Goal: Use online tool/utility: Utilize a website feature to perform a specific function

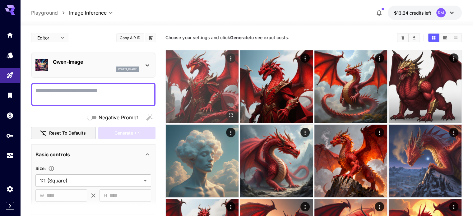
click at [226, 111] on button "Open in fullscreen" at bounding box center [230, 115] width 9 height 9
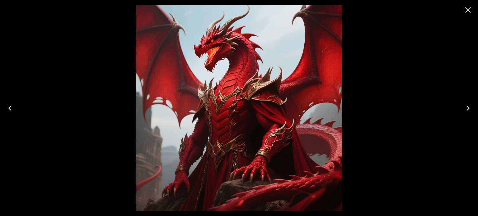
click at [464, 6] on icon "Close" at bounding box center [468, 10] width 10 height 10
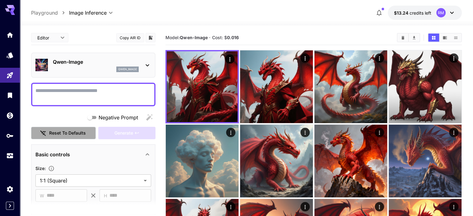
click at [73, 137] on button "Reset to defaults" at bounding box center [63, 133] width 65 height 13
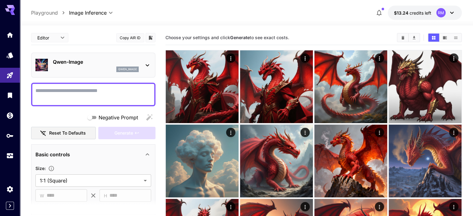
click at [113, 98] on textarea "Negative Prompt" at bounding box center [93, 94] width 116 height 15
type textarea "*"
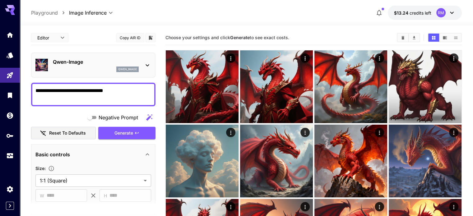
type textarea "**********"
click at [145, 67] on icon at bounding box center [147, 65] width 7 height 7
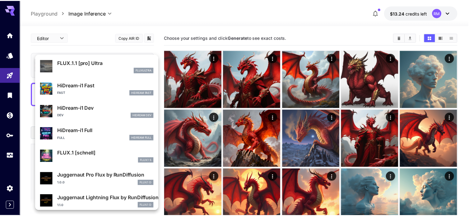
scroll to position [503, 0]
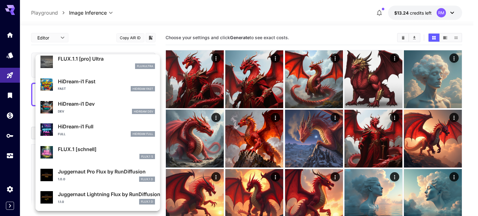
click at [109, 124] on p "HiDream-i1 Full" at bounding box center [106, 126] width 97 height 7
type input "**"
type input "***"
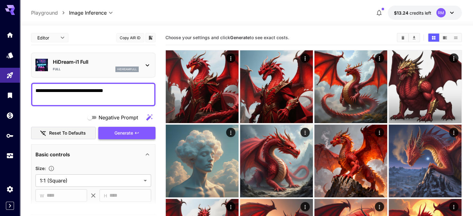
click at [119, 130] on span "Generate" at bounding box center [124, 133] width 19 height 8
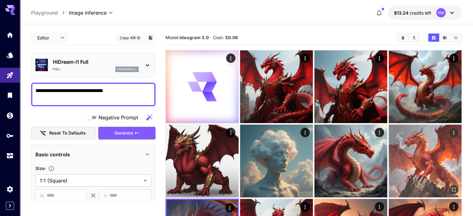
click at [389, 134] on img at bounding box center [425, 161] width 73 height 73
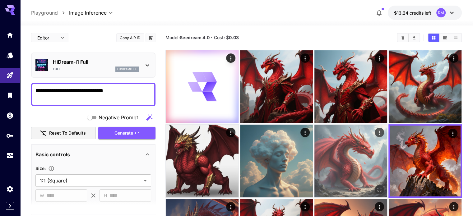
click at [315, 134] on img at bounding box center [351, 161] width 73 height 73
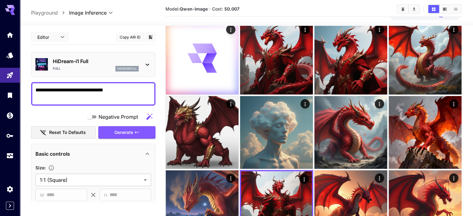
scroll to position [31, 0]
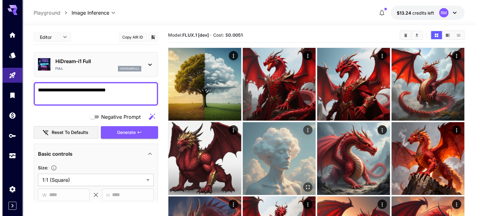
scroll to position [0, 0]
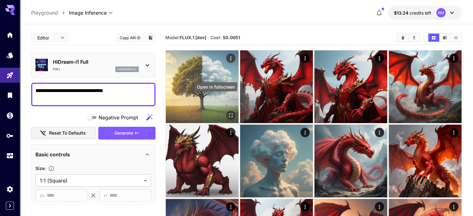
click at [228, 112] on icon "Open in fullscreen" at bounding box center [231, 115] width 6 height 6
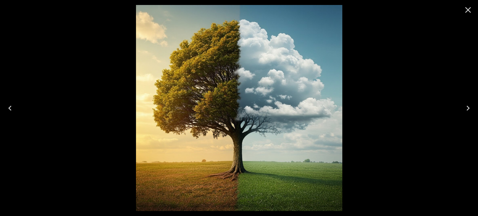
click at [471, 11] on icon "Close" at bounding box center [468, 10] width 10 height 10
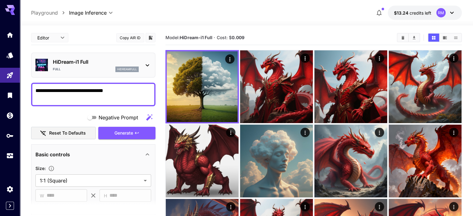
click at [144, 68] on icon at bounding box center [147, 65] width 7 height 7
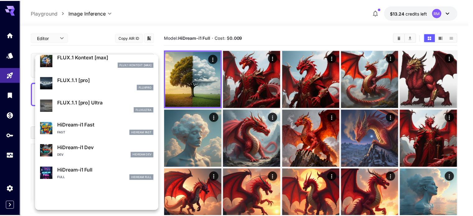
scroll to position [468, 0]
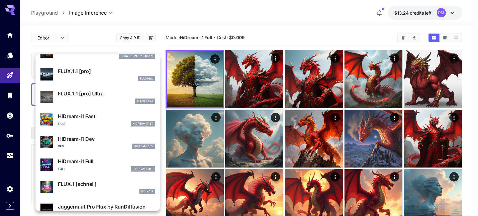
click at [113, 126] on div "Fast HiDream Fast" at bounding box center [106, 124] width 97 height 6
type input "**"
type input "*"
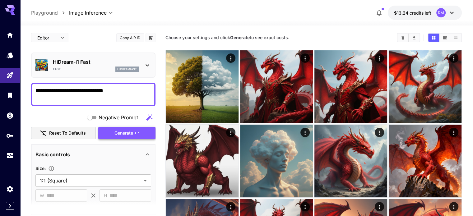
click at [132, 131] on span "Generate" at bounding box center [124, 133] width 19 height 8
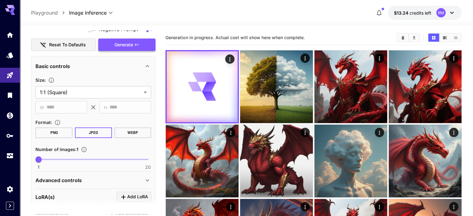
scroll to position [93, 0]
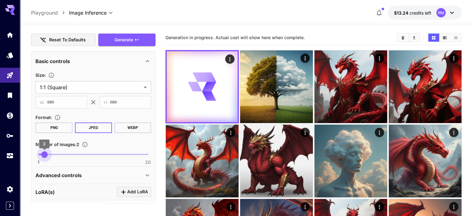
drag, startPoint x: 40, startPoint y: 153, endPoint x: 34, endPoint y: 153, distance: 6.2
click at [41, 153] on span "2" at bounding box center [44, 155] width 6 height 6
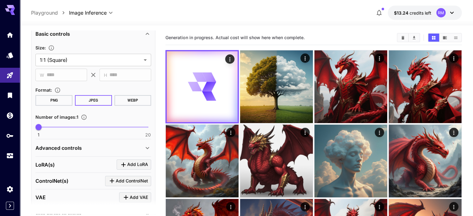
scroll to position [124, 0]
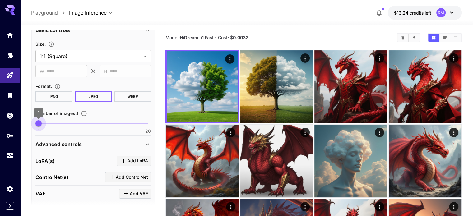
type input "*"
drag, startPoint x: 40, startPoint y: 124, endPoint x: 43, endPoint y: 123, distance: 3.1
click at [43, 123] on span "2" at bounding box center [44, 123] width 6 height 6
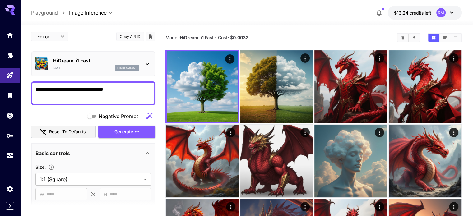
scroll to position [0, 0]
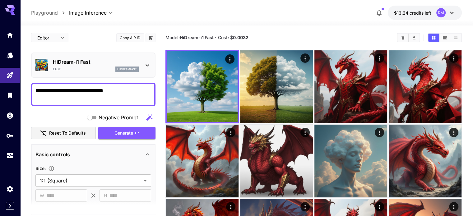
click at [141, 69] on div "HiDream-i1 Fast Fast hidreamfast" at bounding box center [93, 65] width 116 height 19
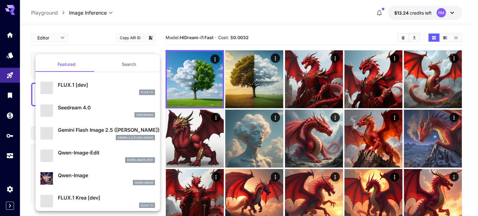
click at [162, 56] on div at bounding box center [239, 108] width 478 height 216
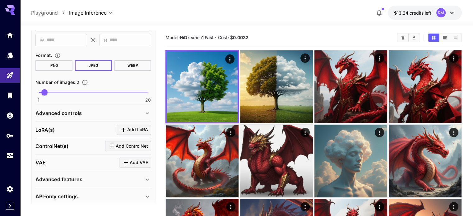
click at [82, 113] on div "Advanced controls" at bounding box center [89, 113] width 108 height 7
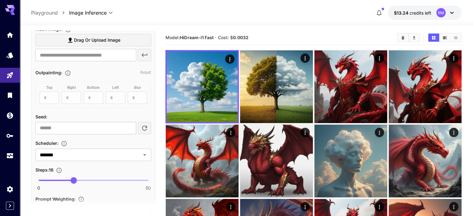
scroll to position [342, 0]
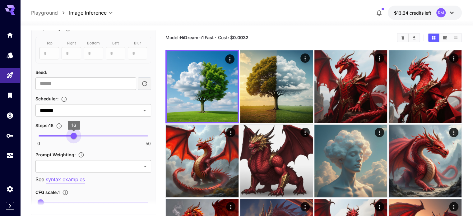
drag, startPoint x: 74, startPoint y: 134, endPoint x: 158, endPoint y: 136, distance: 84.0
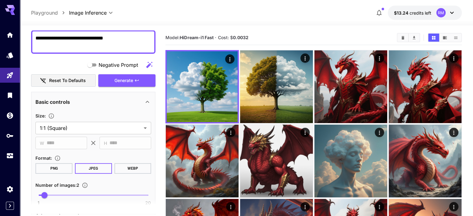
scroll to position [0, 0]
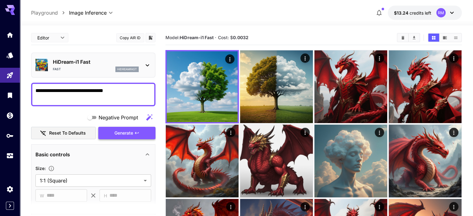
click at [120, 133] on span "Generate" at bounding box center [124, 133] width 19 height 8
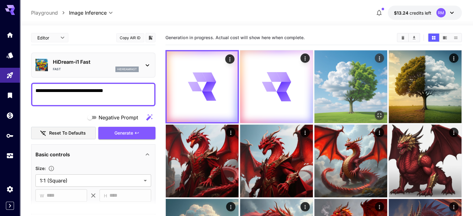
click at [316, 82] on img at bounding box center [351, 86] width 73 height 73
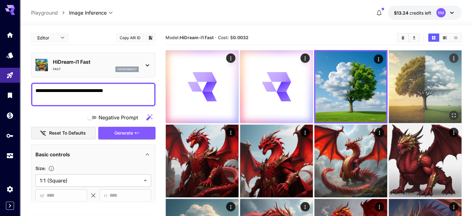
click at [389, 92] on img at bounding box center [425, 86] width 73 height 73
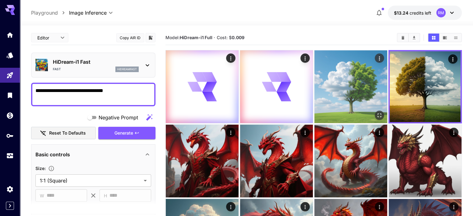
click at [320, 84] on img at bounding box center [351, 86] width 73 height 73
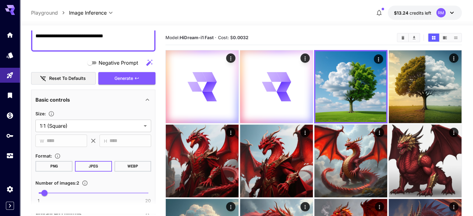
scroll to position [62, 0]
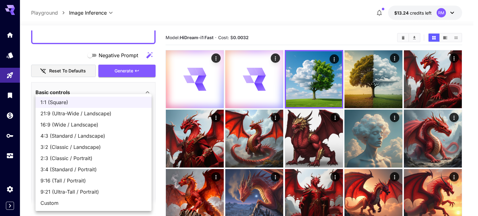
click at [25, 106] on div at bounding box center [239, 108] width 478 height 216
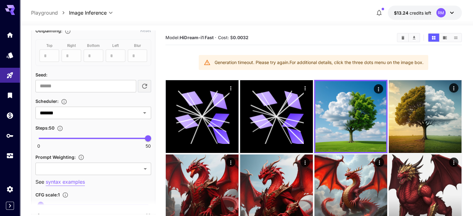
scroll to position [342, 0]
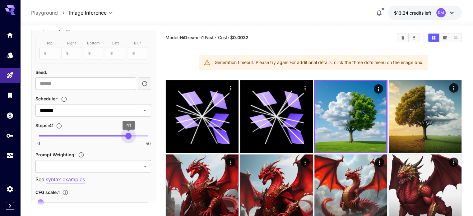
drag, startPoint x: 148, startPoint y: 133, endPoint x: 127, endPoint y: 134, distance: 20.9
click at [127, 134] on span "41" at bounding box center [128, 136] width 6 height 6
type input "**"
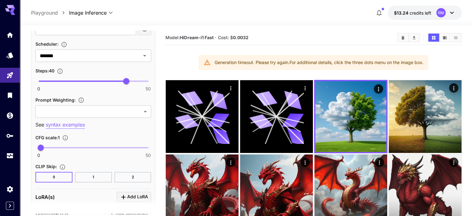
scroll to position [405, 0]
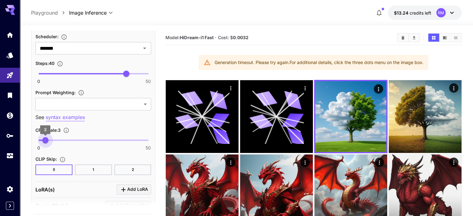
click at [45, 140] on span "3" at bounding box center [45, 140] width 6 height 6
type input "***"
click at [44, 140] on span "2.5" at bounding box center [44, 140] width 6 height 6
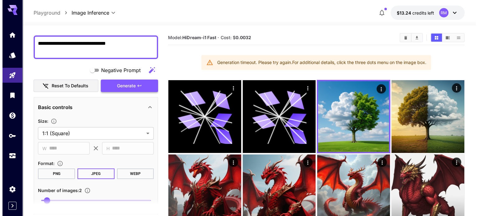
scroll to position [0, 0]
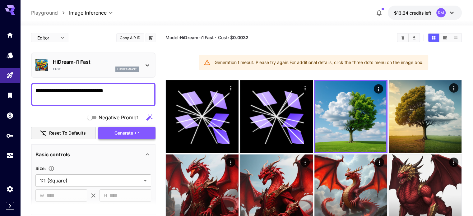
click at [119, 135] on span "Generate" at bounding box center [124, 133] width 19 height 8
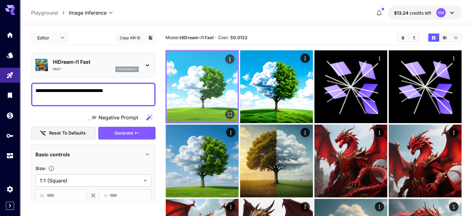
click at [227, 111] on icon "Open in fullscreen" at bounding box center [230, 114] width 6 height 6
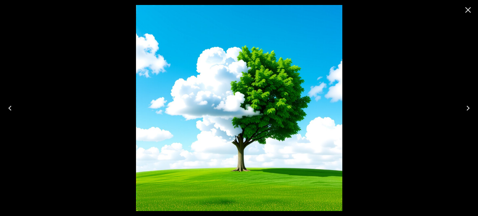
click at [469, 7] on icon "Close" at bounding box center [468, 10] width 10 height 10
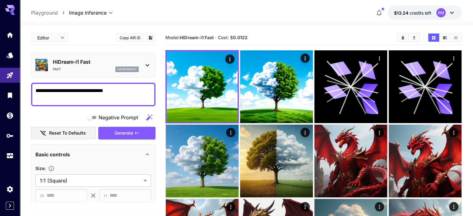
click at [144, 63] on icon at bounding box center [147, 65] width 7 height 7
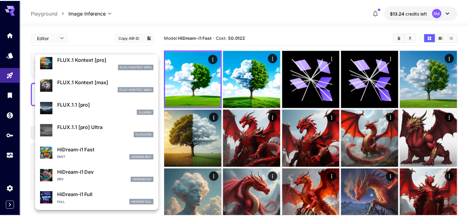
scroll to position [499, 0]
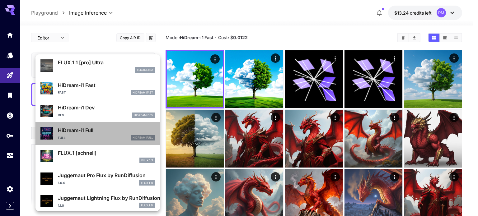
click at [101, 138] on div "Full HiDream Full" at bounding box center [106, 138] width 97 height 6
type input "**"
type input "***"
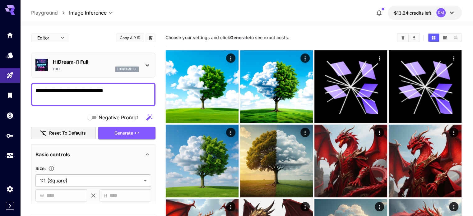
click at [97, 98] on textarea "**********" at bounding box center [93, 94] width 116 height 15
paste textarea
type textarea "**********"
click at [108, 129] on button "Generate" at bounding box center [126, 133] width 57 height 13
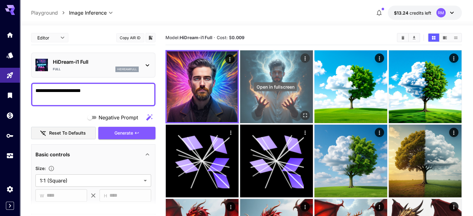
click at [302, 112] on icon "Open in fullscreen" at bounding box center [305, 115] width 6 height 6
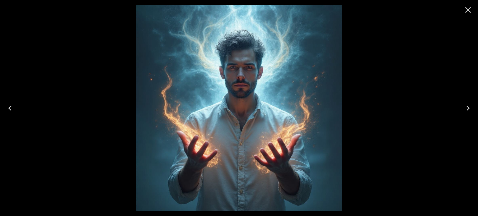
click at [469, 12] on icon "Close" at bounding box center [468, 10] width 6 height 6
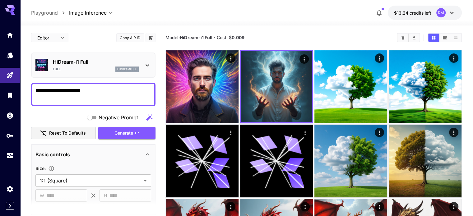
click at [90, 92] on textarea "**********" at bounding box center [93, 94] width 116 height 15
type textarea "**********"
click at [133, 135] on span "Generate" at bounding box center [124, 133] width 19 height 8
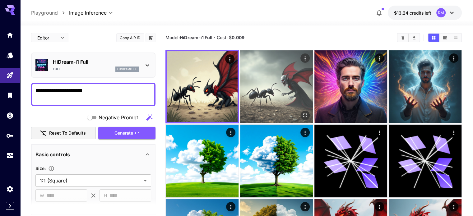
click at [301, 111] on button "Open in fullscreen" at bounding box center [305, 115] width 9 height 9
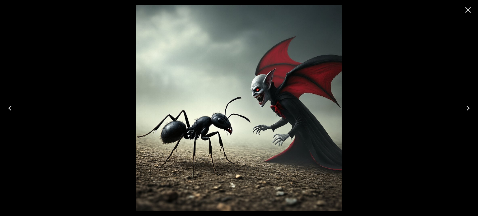
click at [472, 12] on icon "Close" at bounding box center [468, 10] width 10 height 10
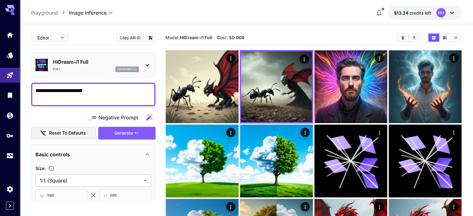
click at [137, 60] on p "HiDream-i1 Full" at bounding box center [96, 61] width 86 height 7
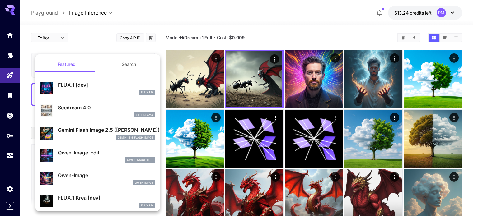
click at [99, 35] on div at bounding box center [239, 108] width 478 height 216
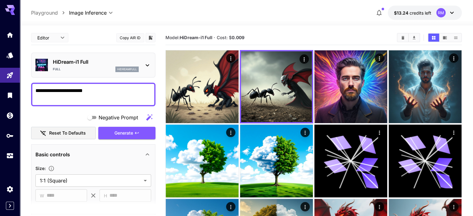
click at [144, 64] on icon at bounding box center [147, 65] width 7 height 7
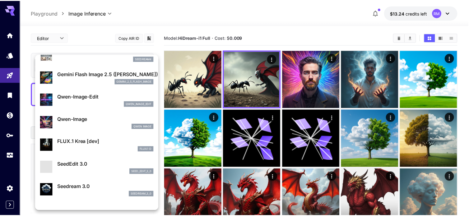
scroll to position [62, 0]
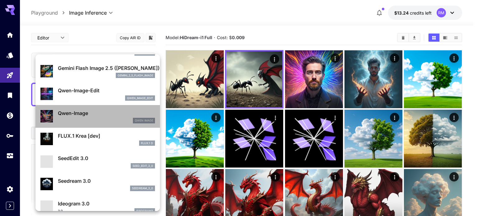
click at [119, 124] on div "Qwen-Image Qwen Image" at bounding box center [97, 116] width 115 height 19
type input "*"
type input "**"
type input "***"
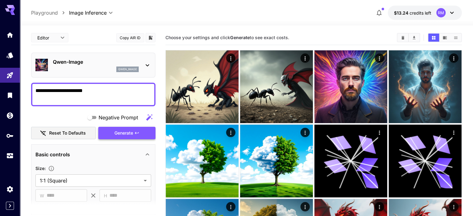
click at [122, 131] on span "Generate" at bounding box center [124, 133] width 19 height 8
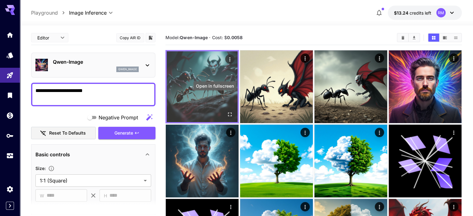
click at [227, 111] on icon "Open in fullscreen" at bounding box center [230, 114] width 6 height 6
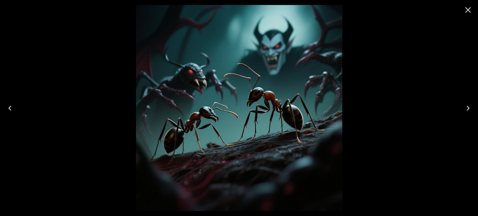
click at [472, 10] on icon "Close" at bounding box center [468, 10] width 10 height 10
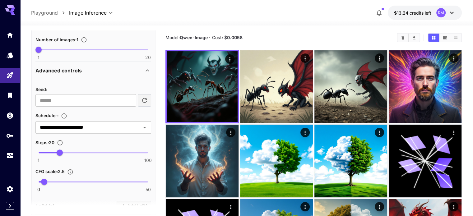
scroll to position [218, 0]
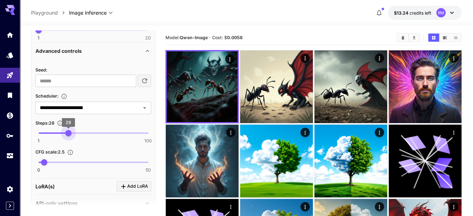
type input "**"
drag, startPoint x: 61, startPoint y: 134, endPoint x: 71, endPoint y: 134, distance: 10.3
click at [71, 134] on span "30" at bounding box center [71, 133] width 6 height 6
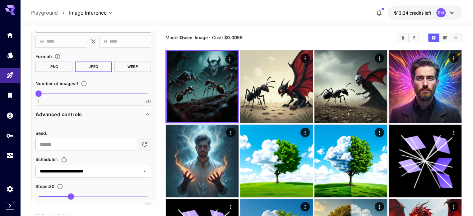
scroll to position [136, 0]
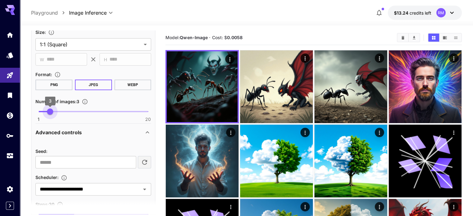
type input "*"
drag, startPoint x: 41, startPoint y: 113, endPoint x: 57, endPoint y: 114, distance: 15.9
click at [57, 114] on span "4" at bounding box center [56, 112] width 6 height 6
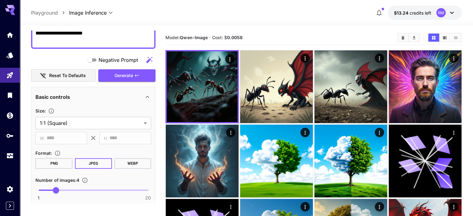
scroll to position [12, 0]
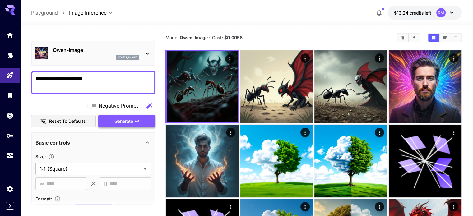
click at [139, 116] on button "Generate" at bounding box center [126, 121] width 57 height 13
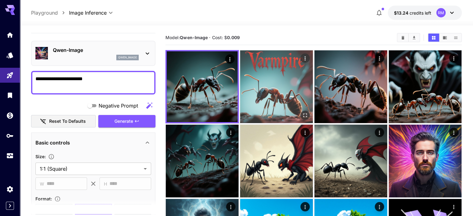
click at [301, 111] on button "Open in fullscreen" at bounding box center [305, 115] width 9 height 9
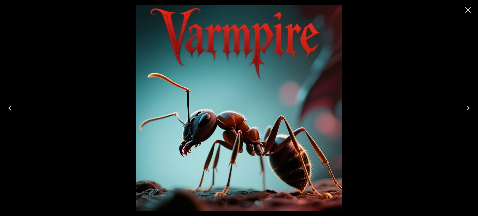
click at [469, 2] on div at bounding box center [468, 10] width 20 height 20
click at [466, 7] on icon "Close" at bounding box center [468, 10] width 6 height 6
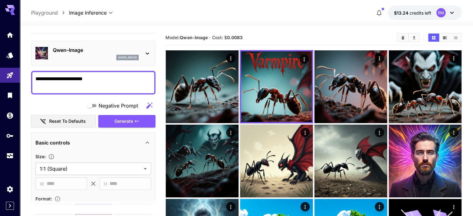
click at [114, 85] on textarea "**********" at bounding box center [93, 82] width 116 height 15
paste textarea
type textarea "**********"
click at [122, 119] on span "Generate" at bounding box center [124, 122] width 19 height 8
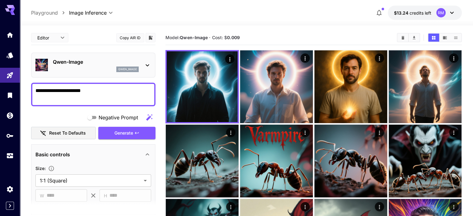
scroll to position [12, 0]
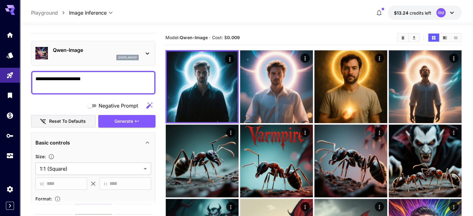
click at [145, 56] on icon at bounding box center [147, 53] width 7 height 7
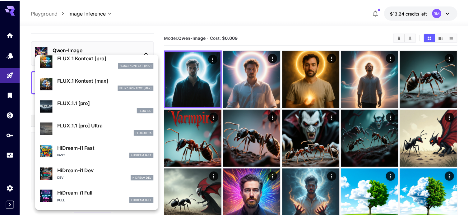
scroll to position [437, 0]
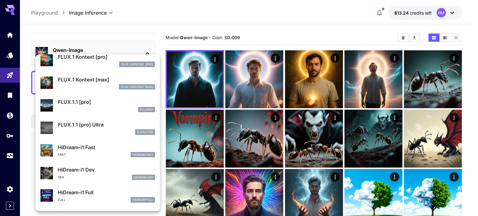
click at [91, 108] on div "fluxpro" at bounding box center [106, 110] width 97 height 6
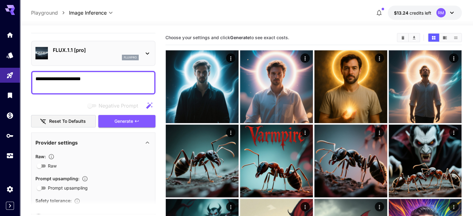
click at [106, 82] on textarea "**********" at bounding box center [93, 82] width 116 height 15
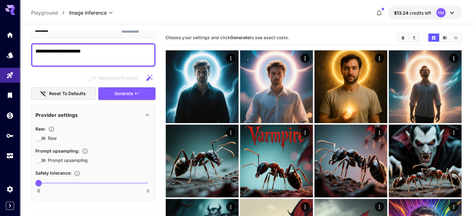
scroll to position [37, 0]
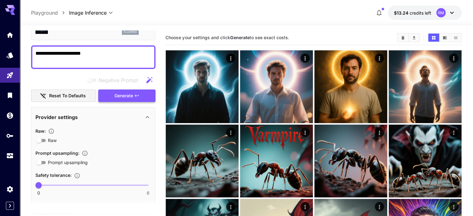
click at [121, 97] on span "Generate" at bounding box center [124, 96] width 19 height 8
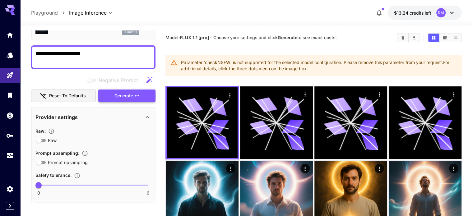
click at [122, 97] on span "Generate" at bounding box center [124, 96] width 19 height 8
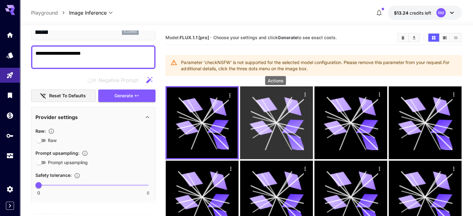
click at [302, 91] on icon "Actions" at bounding box center [305, 94] width 6 height 6
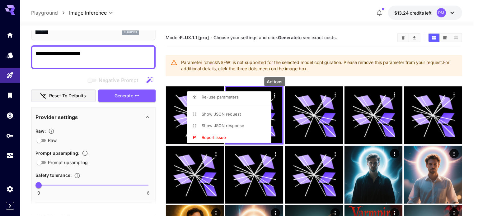
click at [276, 91] on div at bounding box center [239, 108] width 478 height 216
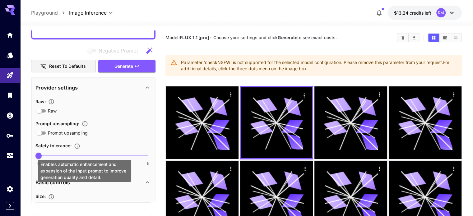
scroll to position [68, 0]
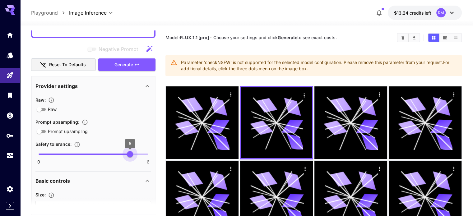
type input "*"
drag, startPoint x: 40, startPoint y: 153, endPoint x: 144, endPoint y: 154, distance: 104.6
click at [145, 154] on span "6" at bounding box center [148, 154] width 6 height 6
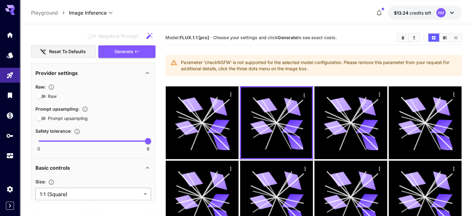
scroll to position [37, 0]
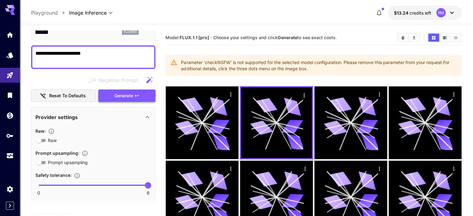
click at [125, 98] on span "Generate" at bounding box center [124, 96] width 19 height 8
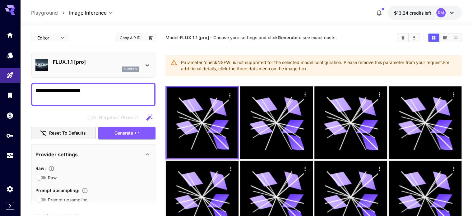
scroll to position [0, 0]
click at [146, 67] on icon at bounding box center [147, 65] width 7 height 7
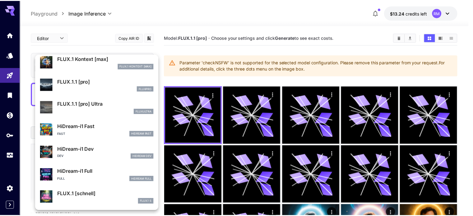
scroll to position [503, 0]
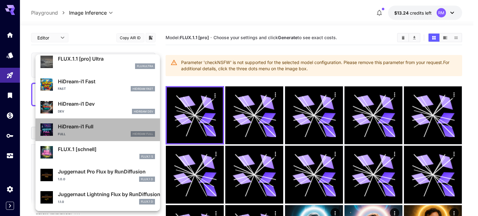
click at [105, 129] on p "HiDream-i1 Full" at bounding box center [106, 126] width 97 height 7
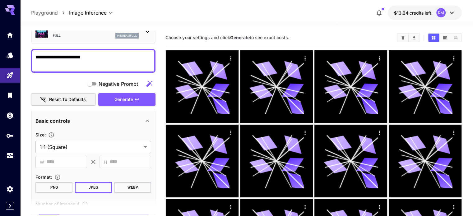
scroll to position [31, 0]
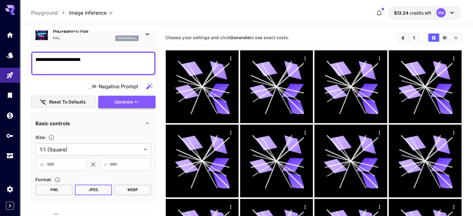
click at [125, 96] on button "Generate" at bounding box center [126, 102] width 57 height 13
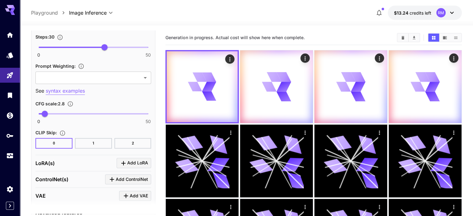
scroll to position [436, 0]
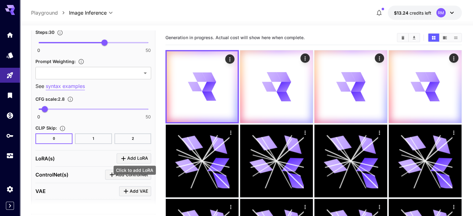
click at [145, 155] on span "Add LoRA" at bounding box center [137, 159] width 21 height 8
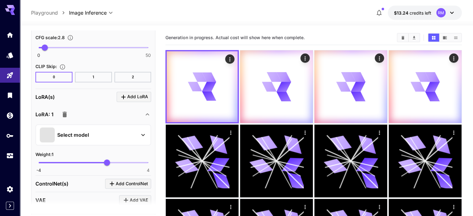
scroll to position [498, 0]
click at [117, 137] on div "Select model" at bounding box center [88, 134] width 97 height 15
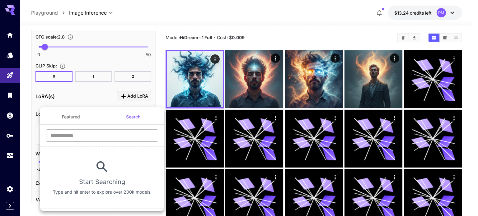
click at [96, 138] on input "text" at bounding box center [102, 135] width 112 height 12
click at [78, 120] on button "Featured" at bounding box center [71, 117] width 62 height 15
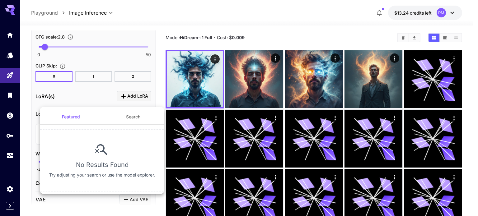
click at [102, 98] on div at bounding box center [239, 108] width 478 height 216
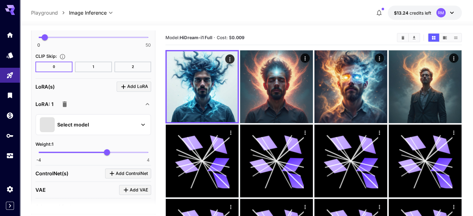
click at [67, 105] on icon "button" at bounding box center [64, 104] width 7 height 7
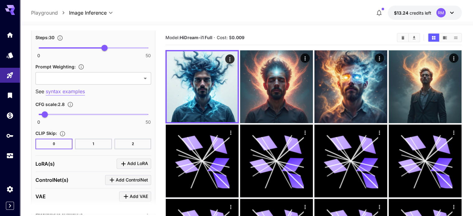
scroll to position [406, 0]
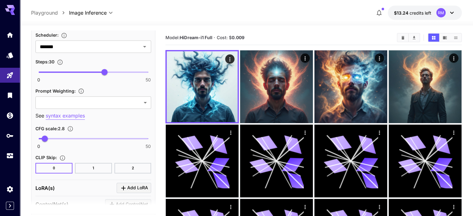
click at [127, 164] on button "2" at bounding box center [133, 168] width 37 height 11
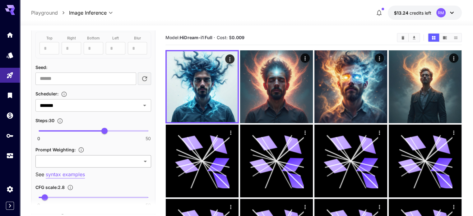
scroll to position [344, 0]
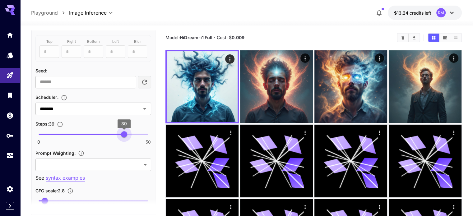
type input "**"
drag, startPoint x: 105, startPoint y: 136, endPoint x: 126, endPoint y: 135, distance: 20.9
click at [126, 135] on span "40" at bounding box center [126, 134] width 6 height 6
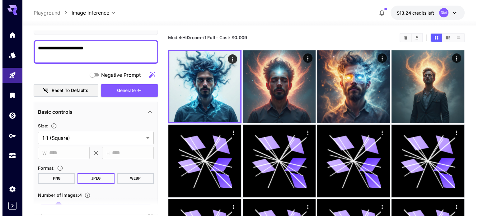
scroll to position [33, 0]
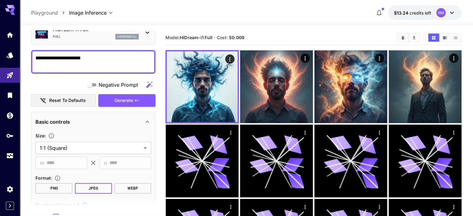
click at [129, 188] on button "WEBP" at bounding box center [133, 188] width 37 height 11
click at [130, 105] on button "Generate" at bounding box center [126, 100] width 57 height 13
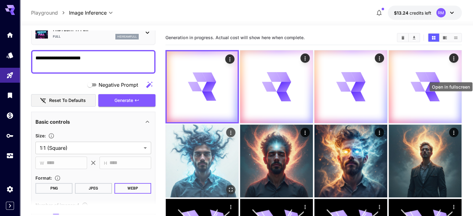
click at [234, 186] on icon "Open in fullscreen" at bounding box center [231, 189] width 6 height 6
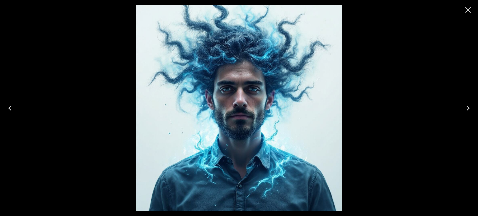
click at [471, 104] on icon "Next" at bounding box center [468, 108] width 10 height 10
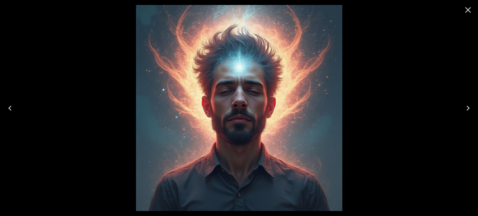
click at [471, 104] on icon "Next" at bounding box center [468, 108] width 10 height 10
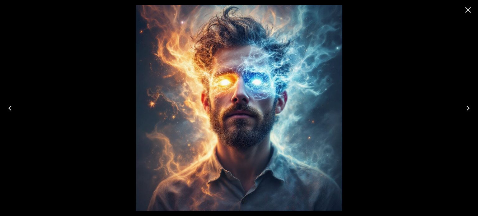
click at [469, 13] on icon "Close" at bounding box center [468, 10] width 10 height 10
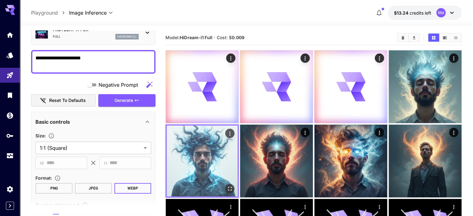
click at [238, 126] on img at bounding box center [202, 161] width 71 height 71
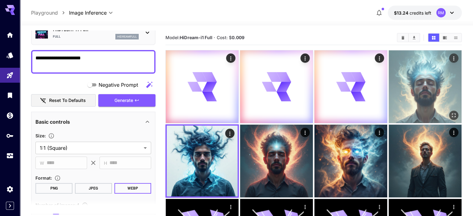
click at [389, 77] on img at bounding box center [425, 86] width 73 height 73
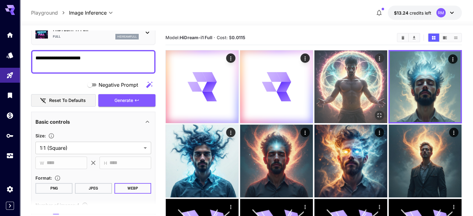
click at [315, 86] on img at bounding box center [351, 86] width 73 height 73
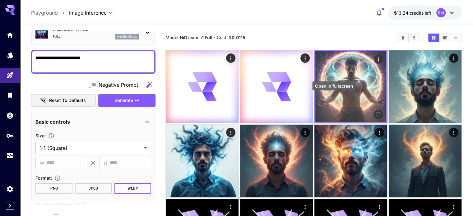
click at [377, 113] on icon "Open in fullscreen" at bounding box center [379, 115] width 4 height 4
